Goal: Task Accomplishment & Management: Complete application form

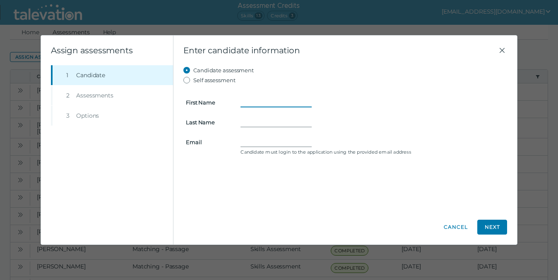
click at [242, 103] on input "First Name" at bounding box center [275, 103] width 71 height 10
paste input "[PERSON_NAME]"
type input "[PERSON_NAME]"
click at [265, 137] on input "Email" at bounding box center [275, 142] width 71 height 10
paste input "[EMAIL_ADDRESS][DOMAIN_NAME]"
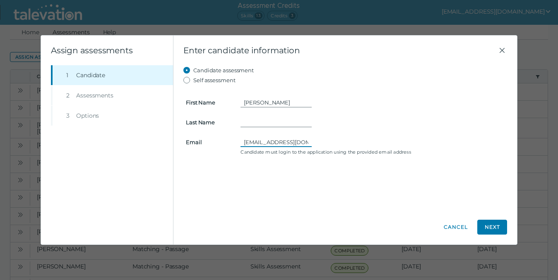
type input "[EMAIL_ADDRESS][DOMAIN_NAME]"
drag, startPoint x: 278, startPoint y: 103, endPoint x: 261, endPoint y: 103, distance: 17.0
click at [261, 103] on input "[PERSON_NAME]" at bounding box center [275, 103] width 71 height 10
type input "[PERSON_NAME]"
click at [254, 117] on input "Last Name" at bounding box center [275, 122] width 71 height 10
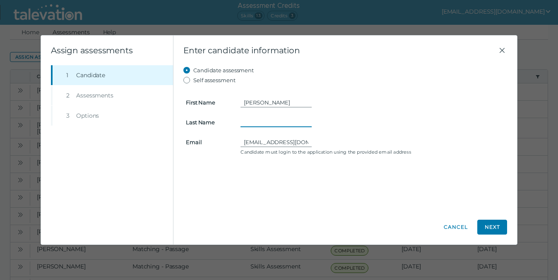
paste input "[PERSON_NAME]"
type input "[PERSON_NAME]"
click at [493, 228] on button "Next" at bounding box center [492, 227] width 30 height 15
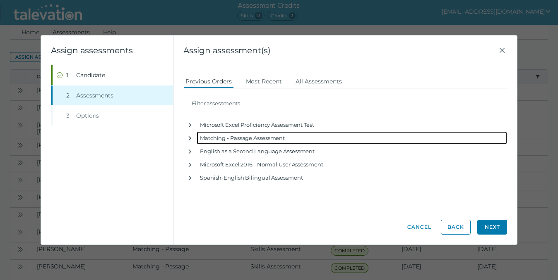
click at [189, 139] on icon "button" at bounding box center [190, 138] width 7 height 7
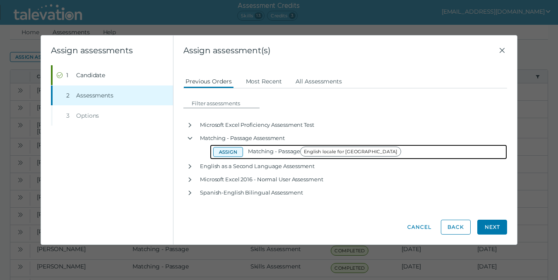
click at [230, 155] on button "Assign" at bounding box center [228, 152] width 30 height 10
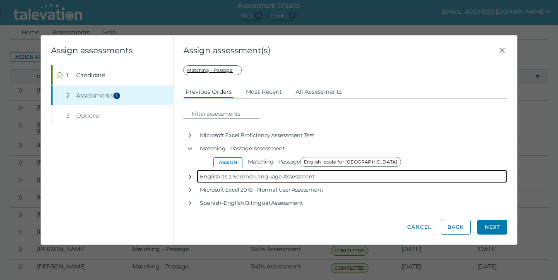
click at [191, 176] on icon "button" at bounding box center [190, 177] width 7 height 7
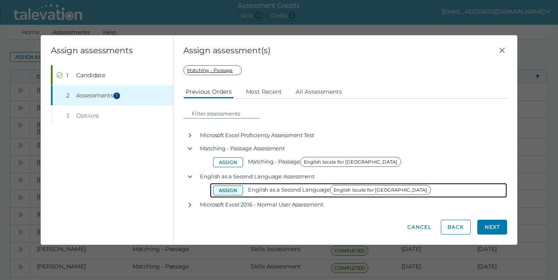
click at [236, 190] on button "Assign" at bounding box center [228, 191] width 30 height 10
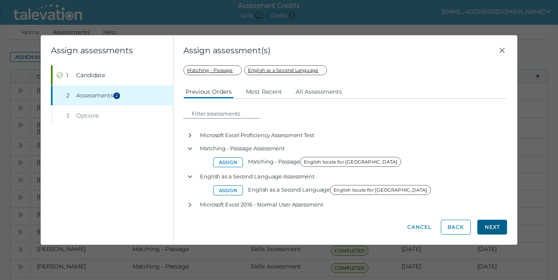
click at [491, 232] on button "Next" at bounding box center [492, 227] width 30 height 15
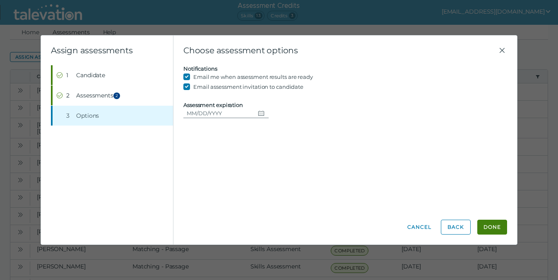
click at [258, 115] on icon "Choose date" at bounding box center [261, 113] width 6 height 5
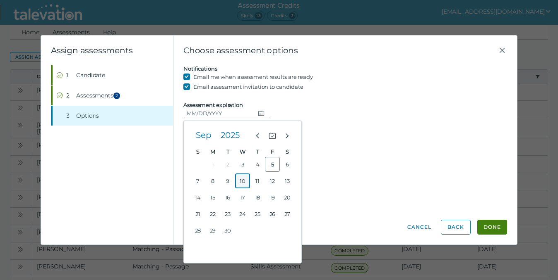
click at [244, 180] on button "10" at bounding box center [242, 181] width 15 height 15
type input "[DATE]"
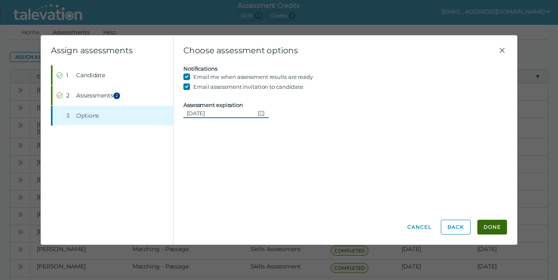
click at [489, 231] on button "Done" at bounding box center [492, 227] width 30 height 15
